Goal: Task Accomplishment & Management: Complete application form

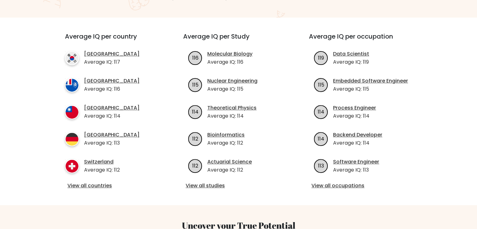
scroll to position [226, 0]
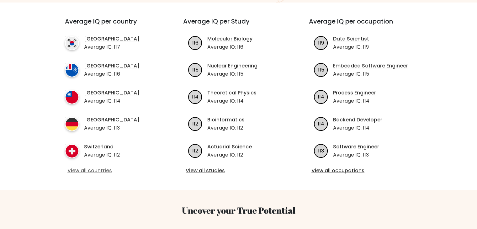
click at [102, 167] on link "View all countries" at bounding box center [112, 171] width 91 height 8
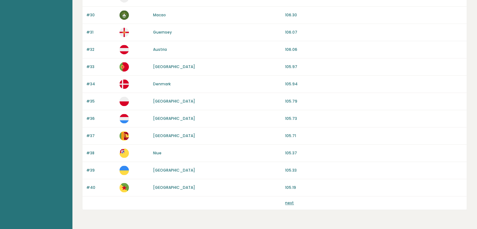
scroll to position [583, 0]
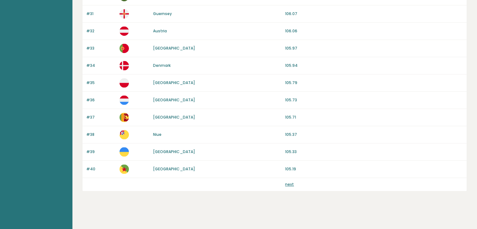
click at [287, 184] on link "next" at bounding box center [289, 183] width 9 height 5
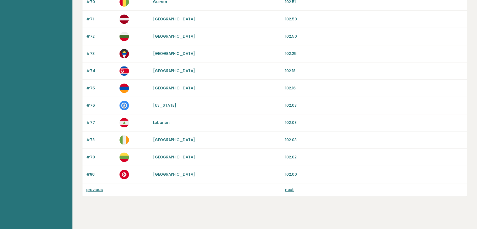
scroll to position [578, 0]
click at [289, 186] on link "next" at bounding box center [289, 188] width 9 height 5
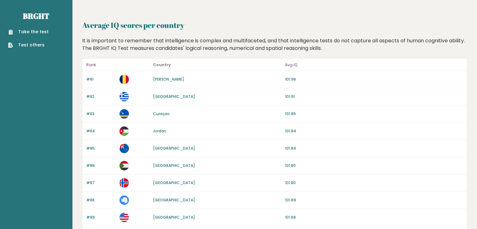
click at [26, 29] on link "Take the test" at bounding box center [28, 32] width 40 height 7
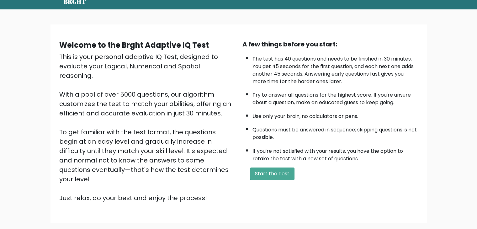
scroll to position [26, 0]
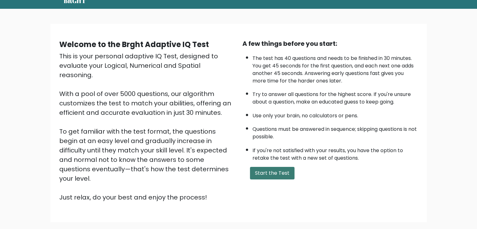
click at [283, 170] on button "Start the Test" at bounding box center [272, 173] width 45 height 13
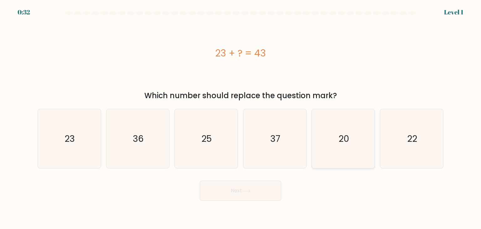
click at [328, 143] on icon "20" at bounding box center [343, 138] width 59 height 59
click at [241, 118] on input "e. 20" at bounding box center [241, 115] width 0 height 3
radio input "true"
click at [226, 190] on button "Next" at bounding box center [240, 191] width 81 height 20
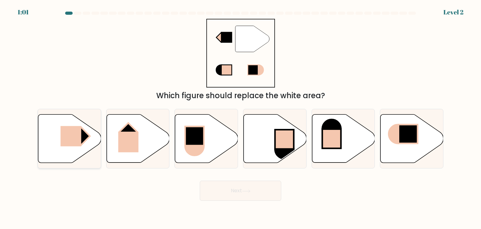
click at [66, 144] on rect at bounding box center [70, 136] width 21 height 20
click at [241, 118] on input "a." at bounding box center [241, 115] width 0 height 3
radio input "true"
click at [244, 186] on button "Next" at bounding box center [240, 191] width 81 height 20
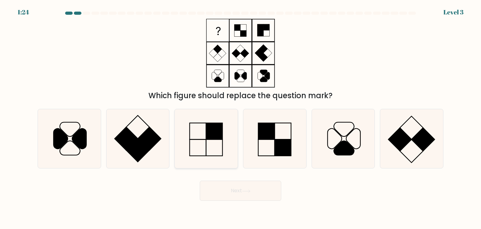
click at [220, 160] on icon at bounding box center [206, 138] width 59 height 59
click at [241, 118] on input "c." at bounding box center [241, 115] width 0 height 3
radio input "true"
click at [260, 192] on button "Next" at bounding box center [240, 191] width 81 height 20
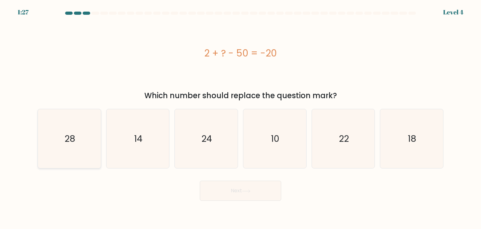
click at [70, 143] on text "28" at bounding box center [70, 138] width 11 height 13
click at [241, 118] on input "a. 28" at bounding box center [241, 115] width 0 height 3
radio input "true"
click at [245, 194] on button "Next" at bounding box center [240, 191] width 81 height 20
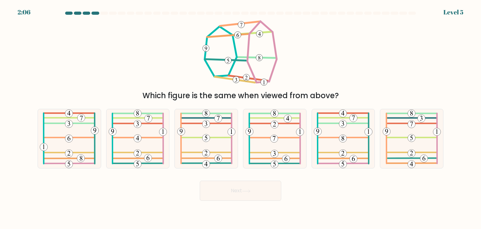
click at [85, 11] on div "2:06 Level 5" at bounding box center [240, 8] width 481 height 17
click at [95, 13] on div at bounding box center [96, 13] width 8 height 3
click at [265, 138] on 485 at bounding box center [274, 138] width 51 height 0
click at [241, 118] on input "d." at bounding box center [241, 115] width 0 height 3
radio input "true"
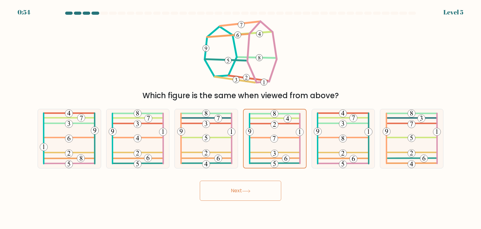
click at [264, 184] on button "Next" at bounding box center [240, 191] width 81 height 20
click at [243, 192] on button "Next" at bounding box center [240, 191] width 81 height 20
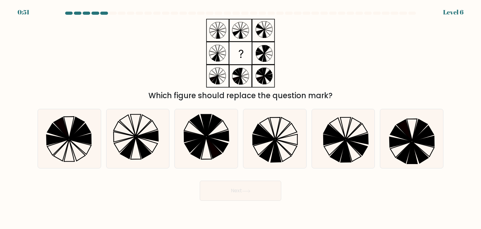
click at [232, 188] on button "Next" at bounding box center [240, 191] width 81 height 20
click at [285, 155] on icon at bounding box center [274, 138] width 59 height 59
click at [241, 118] on input "d." at bounding box center [241, 115] width 0 height 3
radio input "true"
click at [246, 196] on button "Next" at bounding box center [240, 191] width 81 height 20
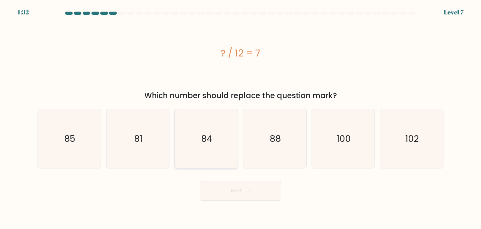
click at [188, 146] on icon "84" at bounding box center [206, 138] width 59 height 59
click at [241, 118] on input "c. 84" at bounding box center [241, 115] width 0 height 3
radio input "true"
click at [255, 192] on button "Next" at bounding box center [240, 191] width 81 height 20
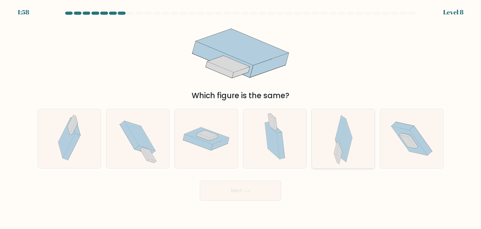
click at [343, 139] on icon at bounding box center [346, 140] width 13 height 43
click at [241, 118] on input "e." at bounding box center [241, 115] width 0 height 3
radio input "true"
click at [239, 190] on button "Next" at bounding box center [240, 191] width 81 height 20
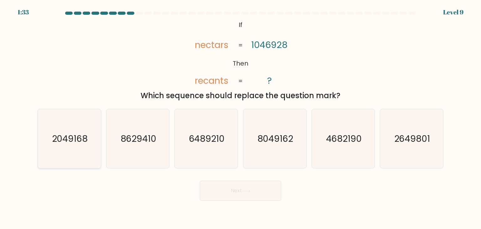
click at [85, 137] on text "2049168" at bounding box center [70, 138] width 36 height 13
click at [241, 118] on input "a. 2049168" at bounding box center [241, 115] width 0 height 3
radio input "true"
click at [238, 192] on button "Next" at bounding box center [240, 191] width 81 height 20
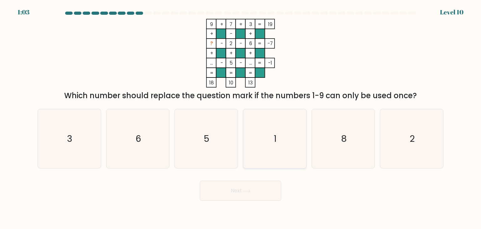
click at [275, 150] on icon "1" at bounding box center [274, 138] width 59 height 59
click at [241, 118] on input "d. 1" at bounding box center [241, 115] width 0 height 3
radio input "true"
click at [240, 191] on button "Next" at bounding box center [240, 191] width 81 height 20
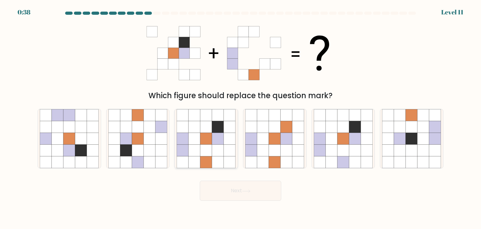
click at [183, 126] on icon at bounding box center [183, 127] width 12 height 12
click at [241, 118] on input "c." at bounding box center [241, 115] width 0 height 3
radio input "true"
click at [234, 191] on button "Next" at bounding box center [240, 191] width 81 height 20
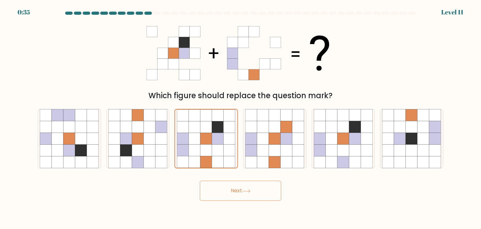
click at [245, 190] on icon at bounding box center [246, 190] width 8 height 3
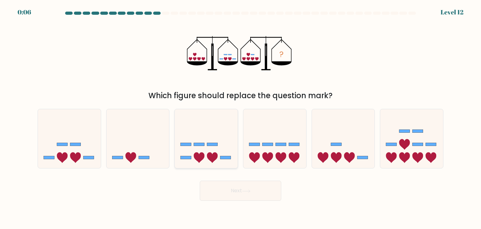
click at [186, 122] on icon at bounding box center [206, 139] width 63 height 52
click at [241, 118] on input "c." at bounding box center [241, 115] width 0 height 3
radio input "true"
click at [235, 187] on button "Next" at bounding box center [240, 191] width 81 height 20
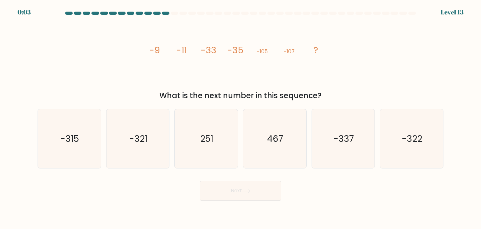
click at [246, 186] on button "Next" at bounding box center [240, 191] width 81 height 20
